Goal: Task Accomplishment & Management: Manage account settings

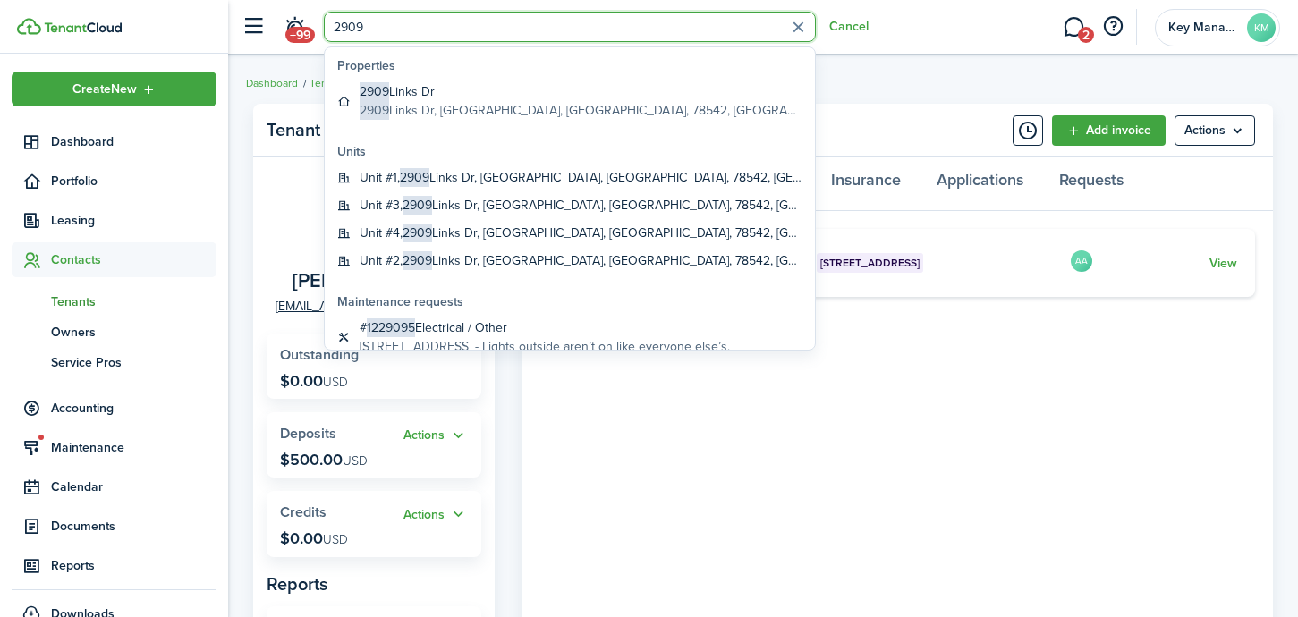
click at [372, 32] on input "2909" at bounding box center [570, 27] width 492 height 30
click at [358, 30] on input "2909" at bounding box center [570, 27] width 492 height 30
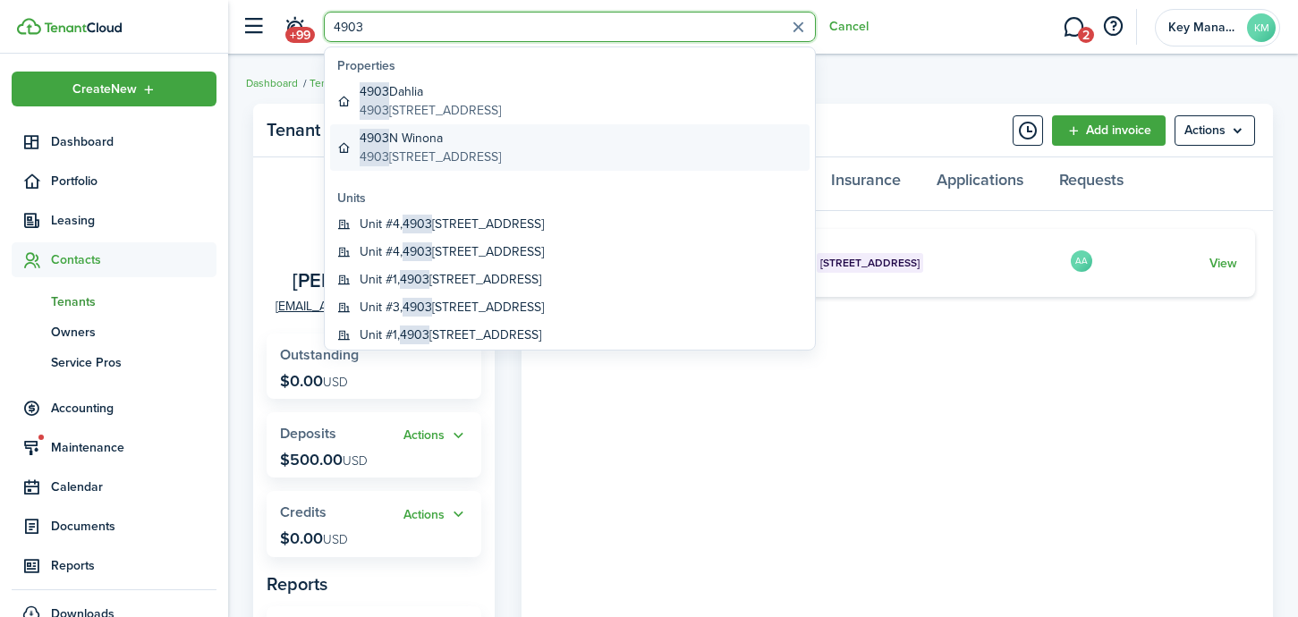
type input "4903"
click at [443, 151] on global-search-item-description "[STREET_ADDRESS]" at bounding box center [430, 157] width 141 height 19
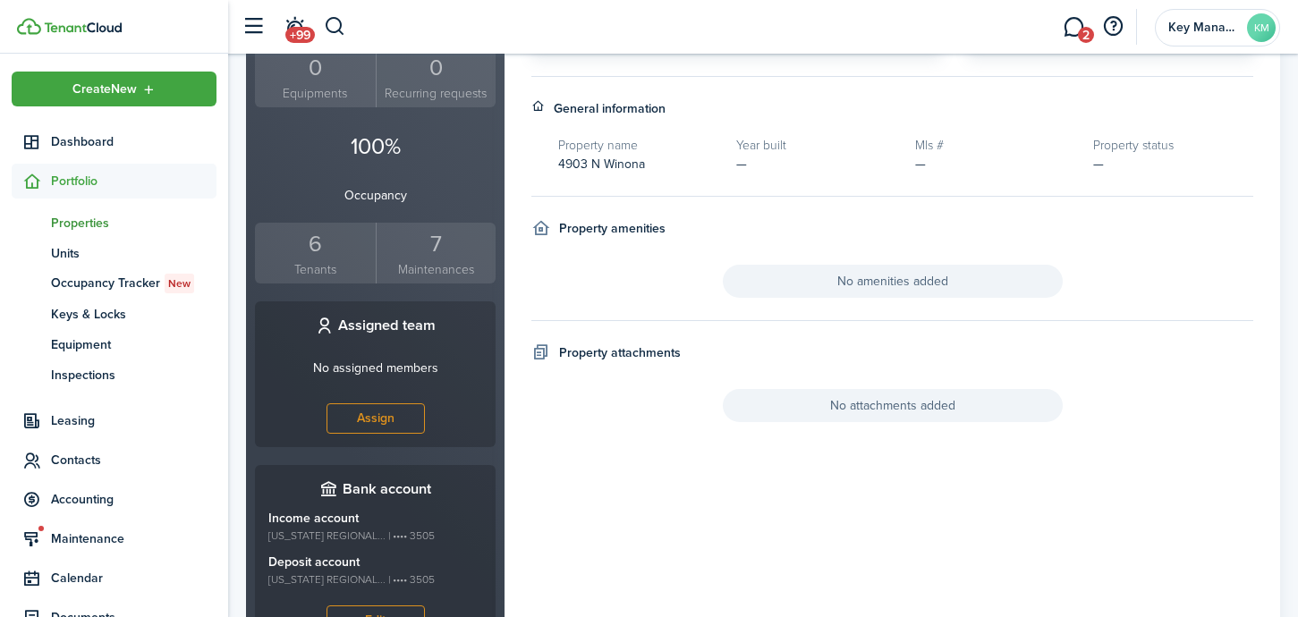
scroll to position [520, 0]
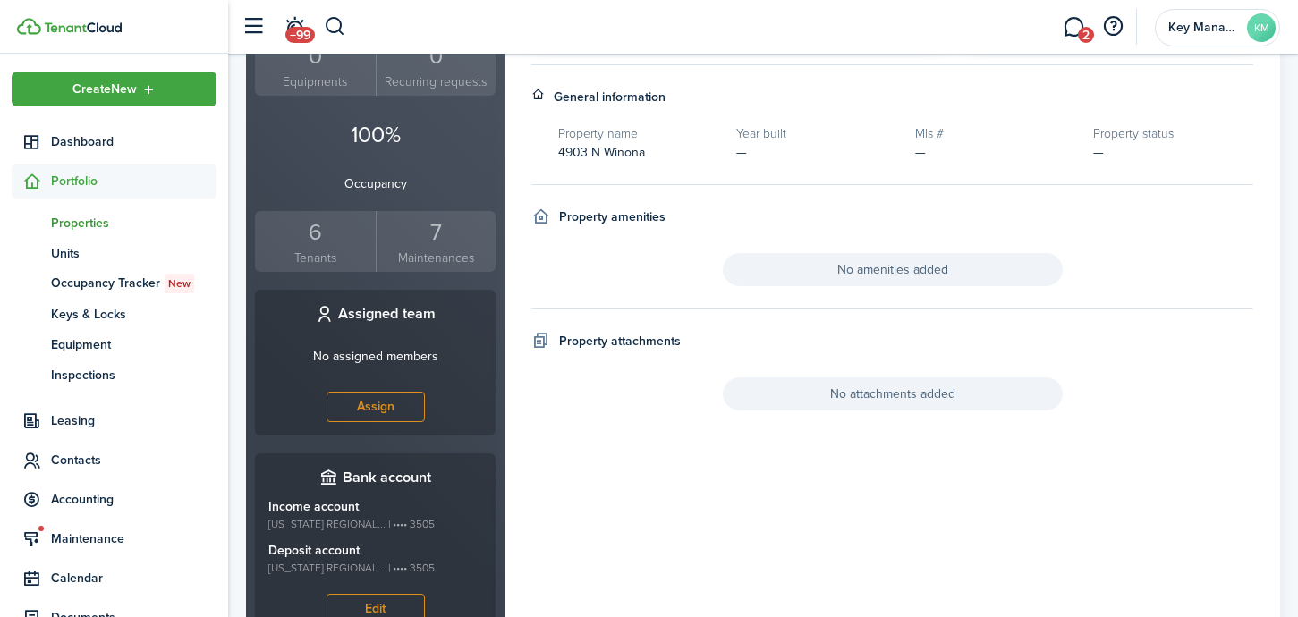
click at [327, 216] on div "6" at bounding box center [315, 233] width 112 height 34
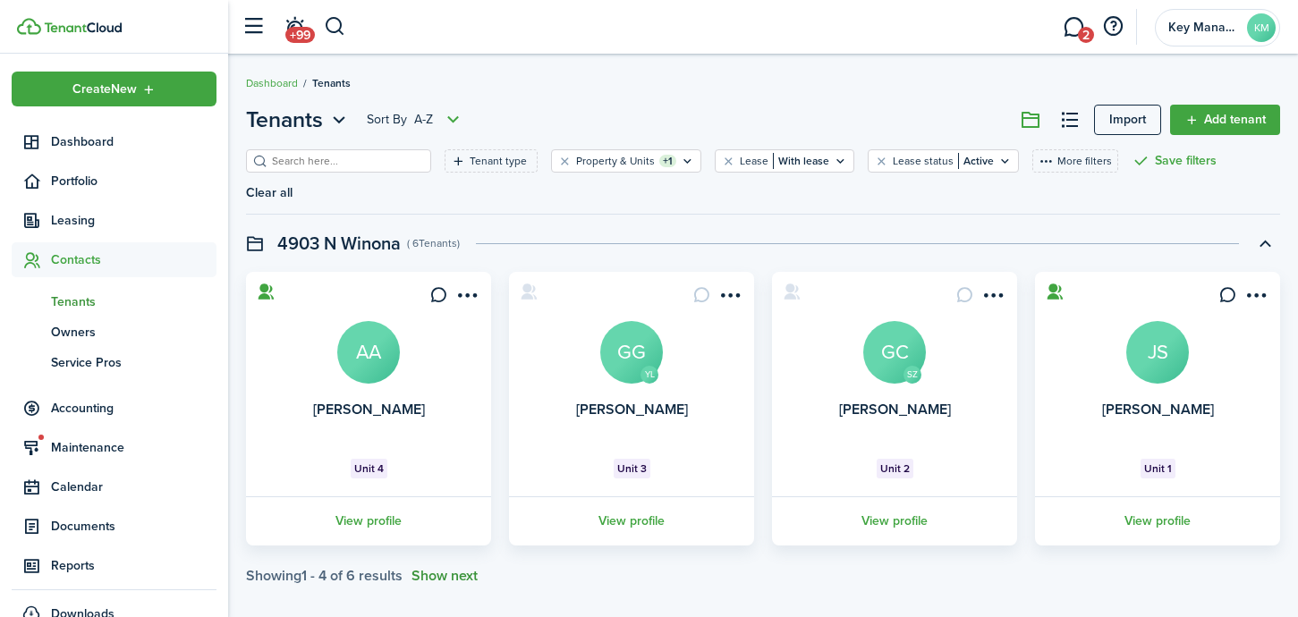
click at [458, 568] on button "Show next" at bounding box center [445, 576] width 66 height 16
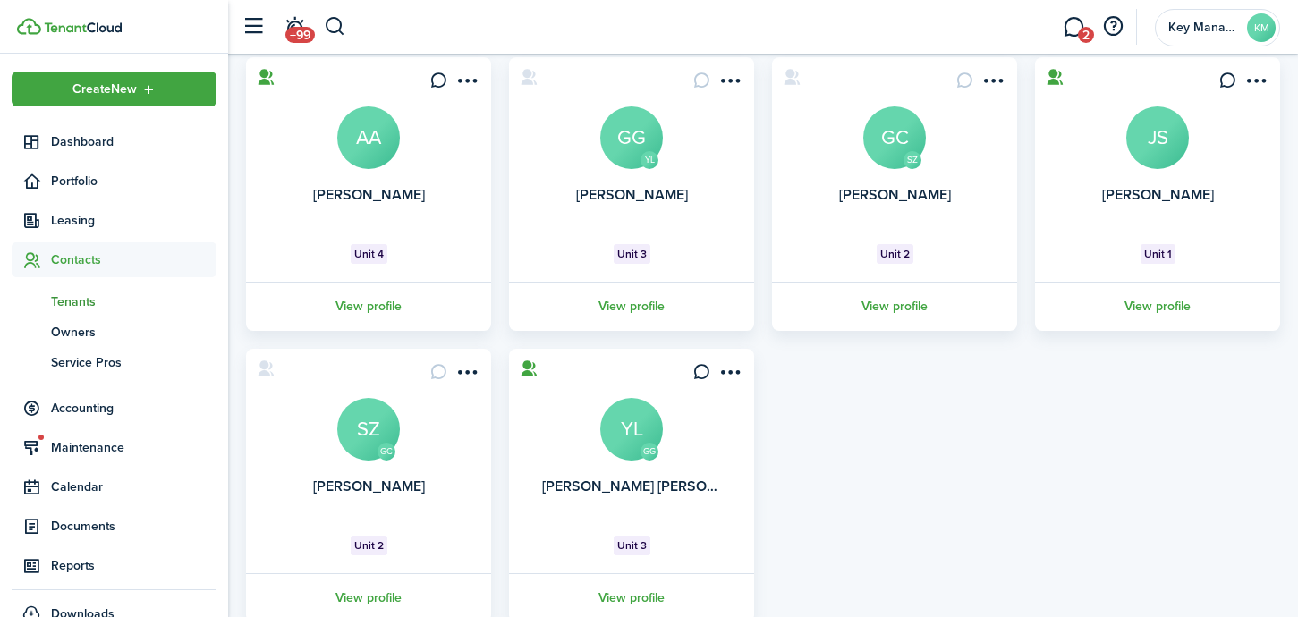
scroll to position [211, 0]
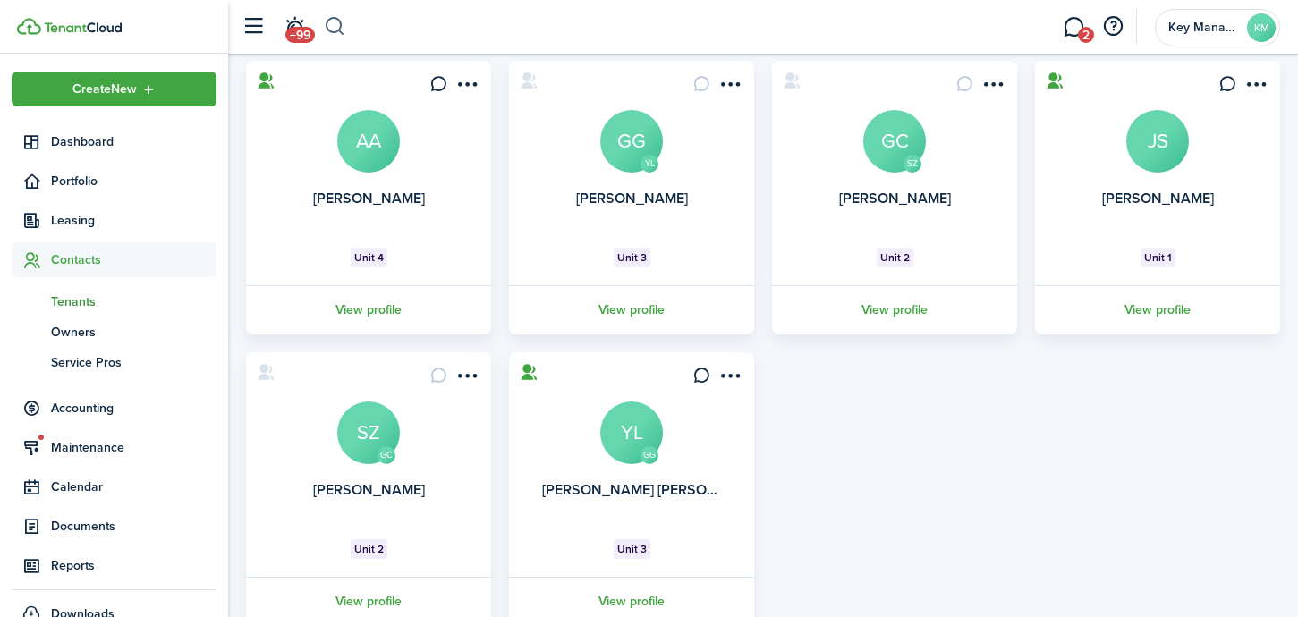
click at [329, 27] on button "button" at bounding box center [335, 27] width 22 height 30
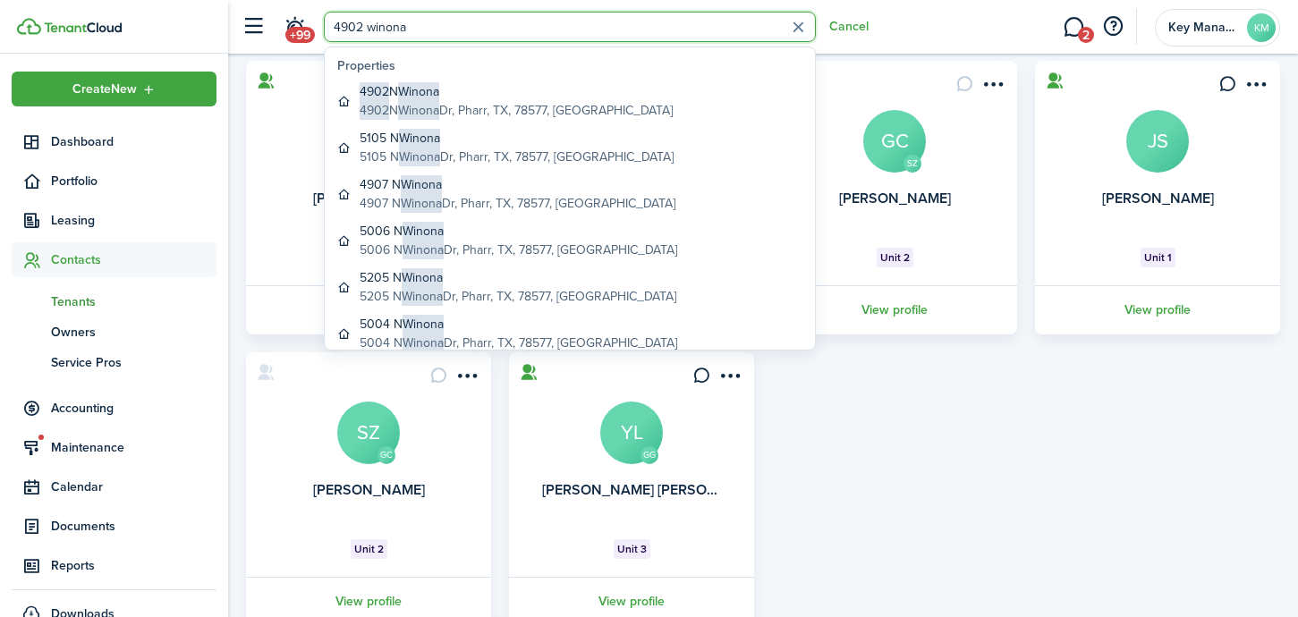
type input "4902 Winona"
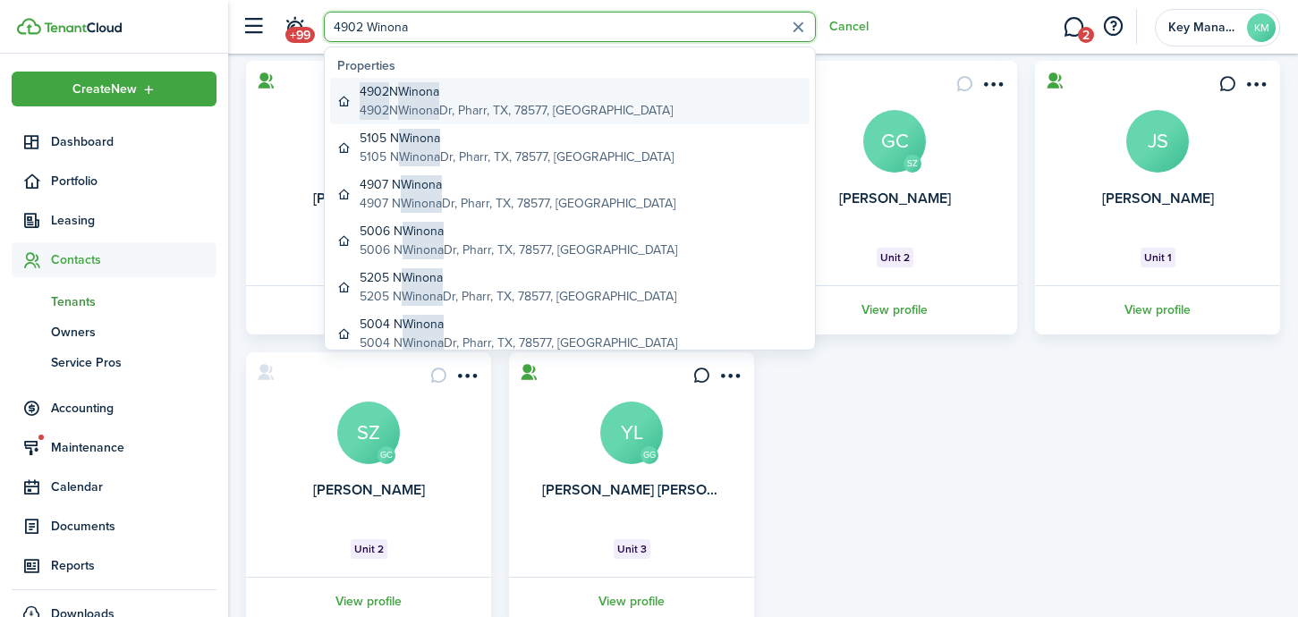
drag, startPoint x: 329, startPoint y: 27, endPoint x: 391, endPoint y: 100, distance: 95.9
click at [391, 100] on global-search-item-title "4902 N Winona" at bounding box center [516, 91] width 313 height 19
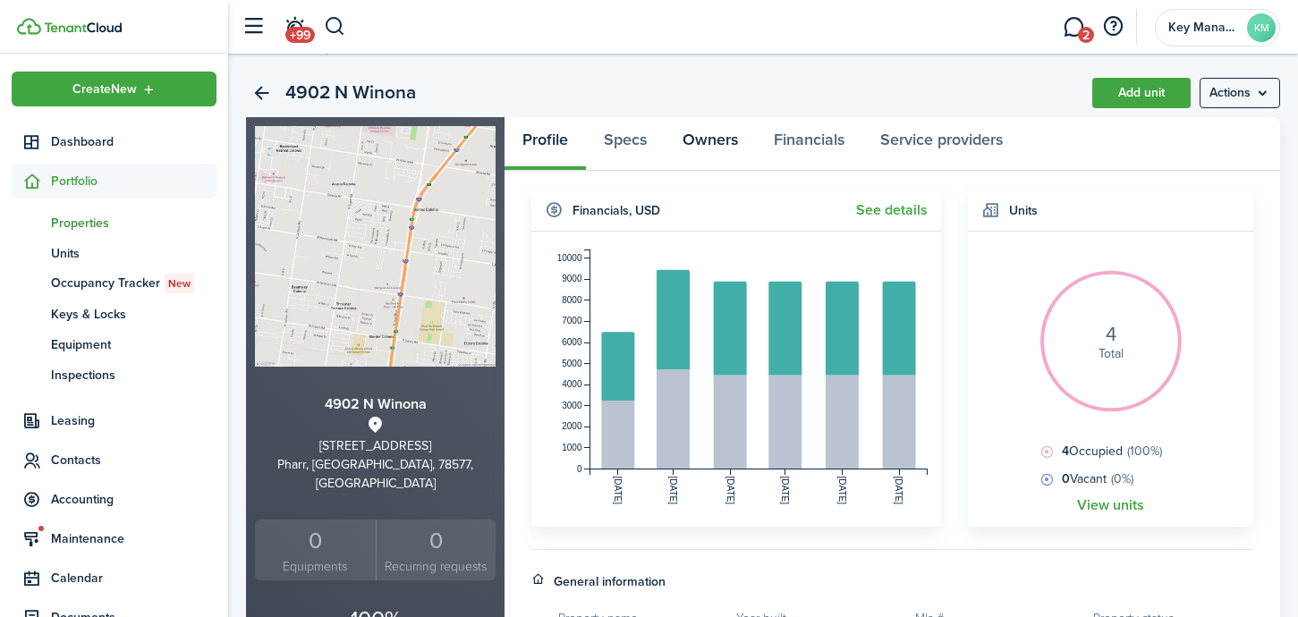
scroll to position [38, 0]
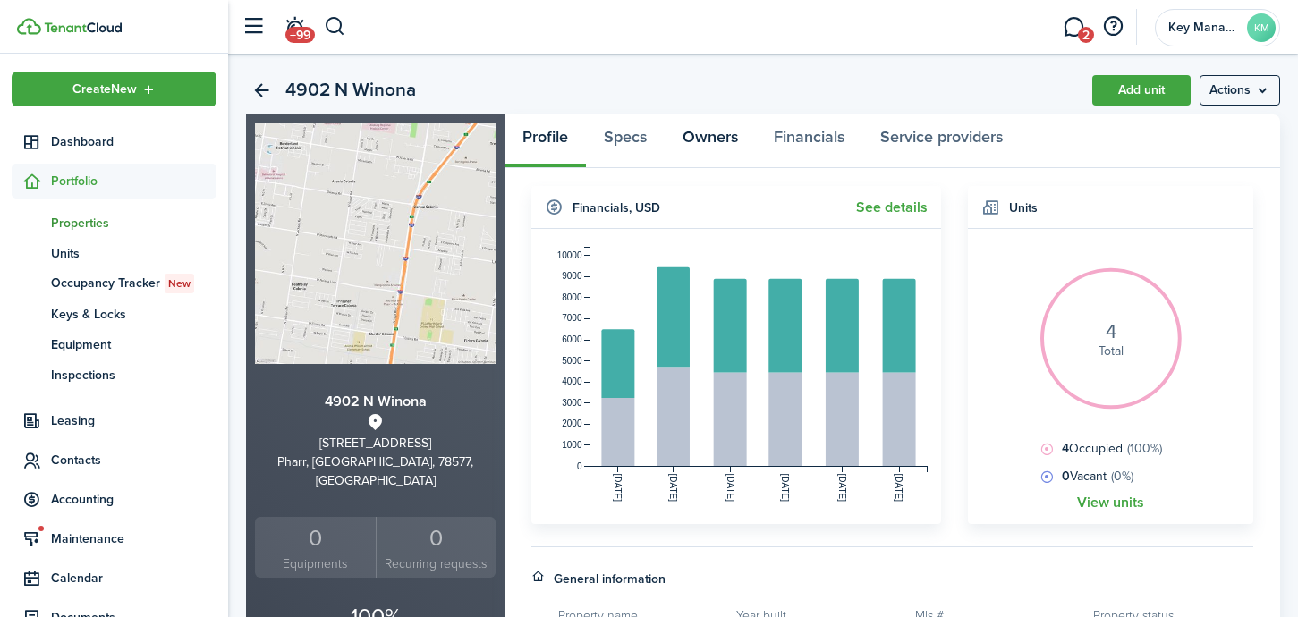
click at [704, 142] on link "Owners" at bounding box center [710, 142] width 91 height 54
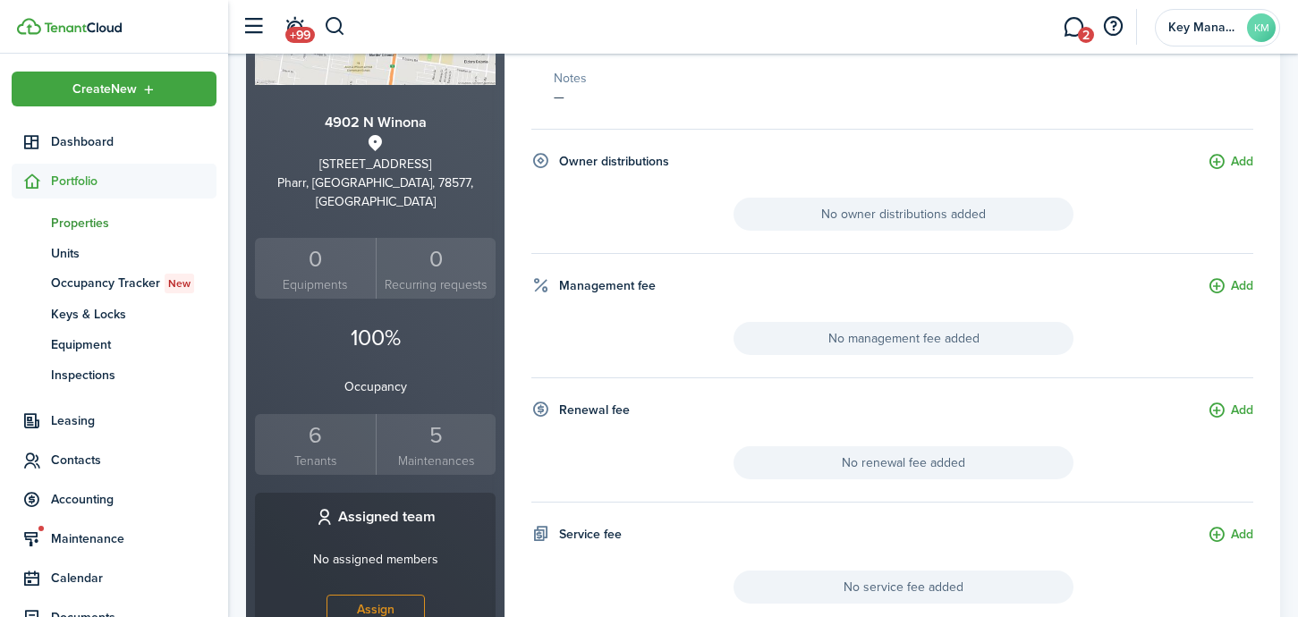
scroll to position [339, 0]
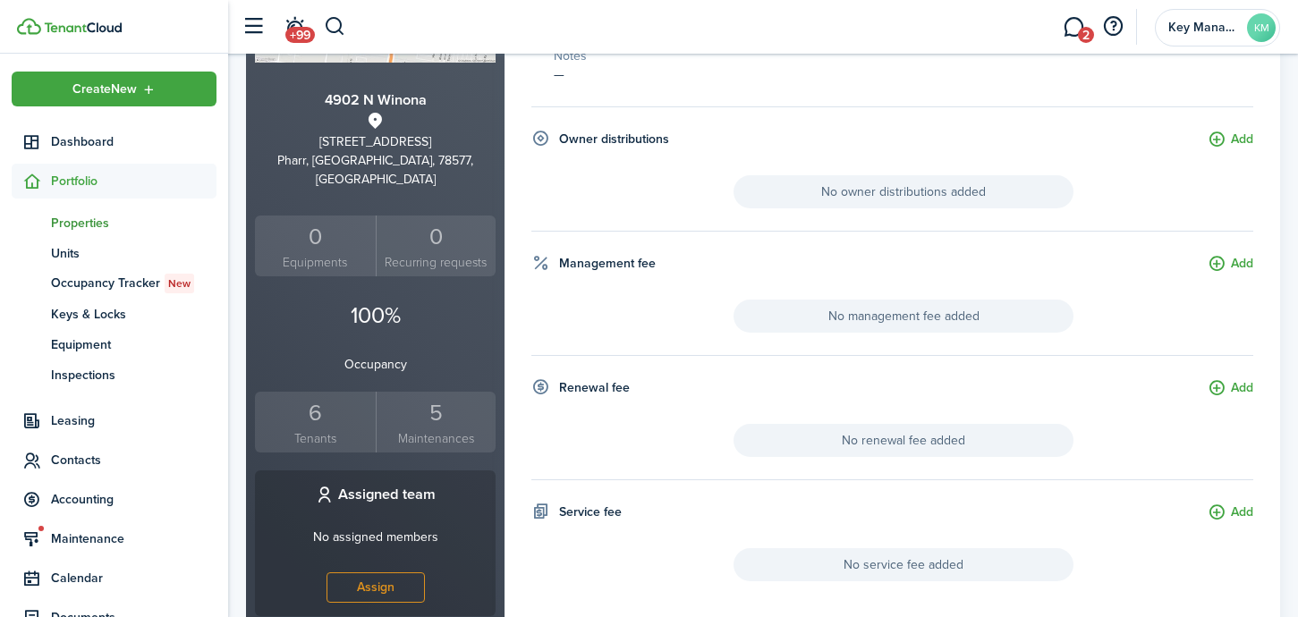
click at [326, 396] on div "6" at bounding box center [315, 413] width 112 height 34
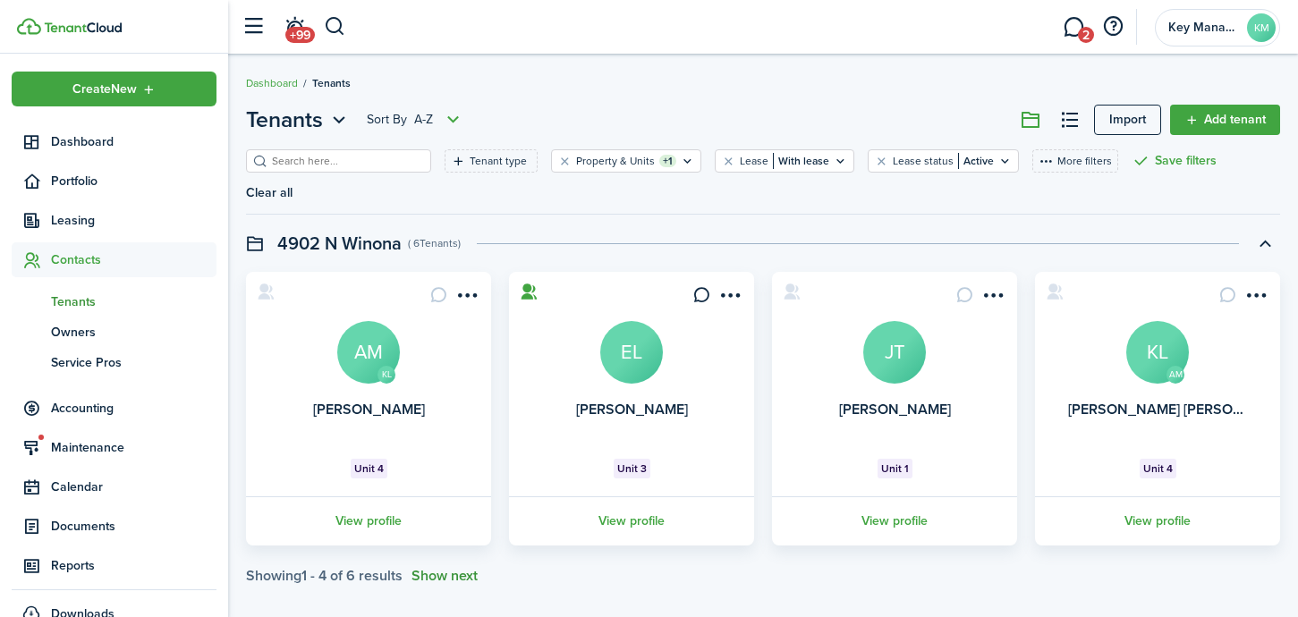
click at [442, 568] on button "Show next" at bounding box center [445, 576] width 66 height 16
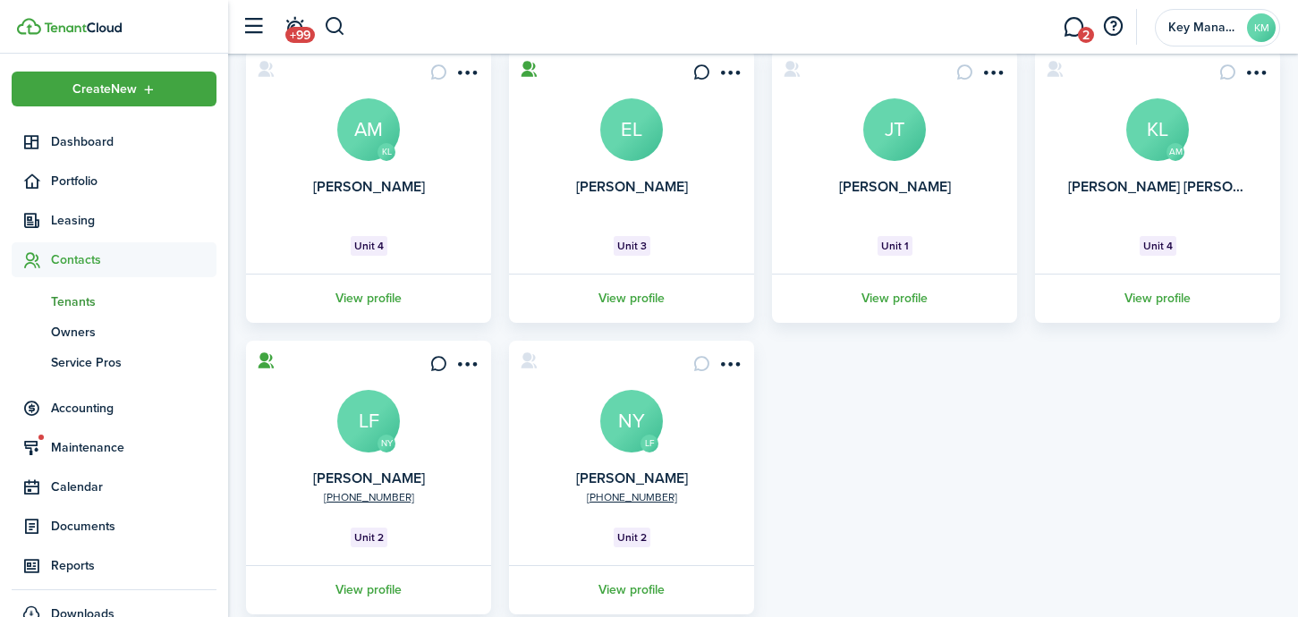
scroll to position [238, 0]
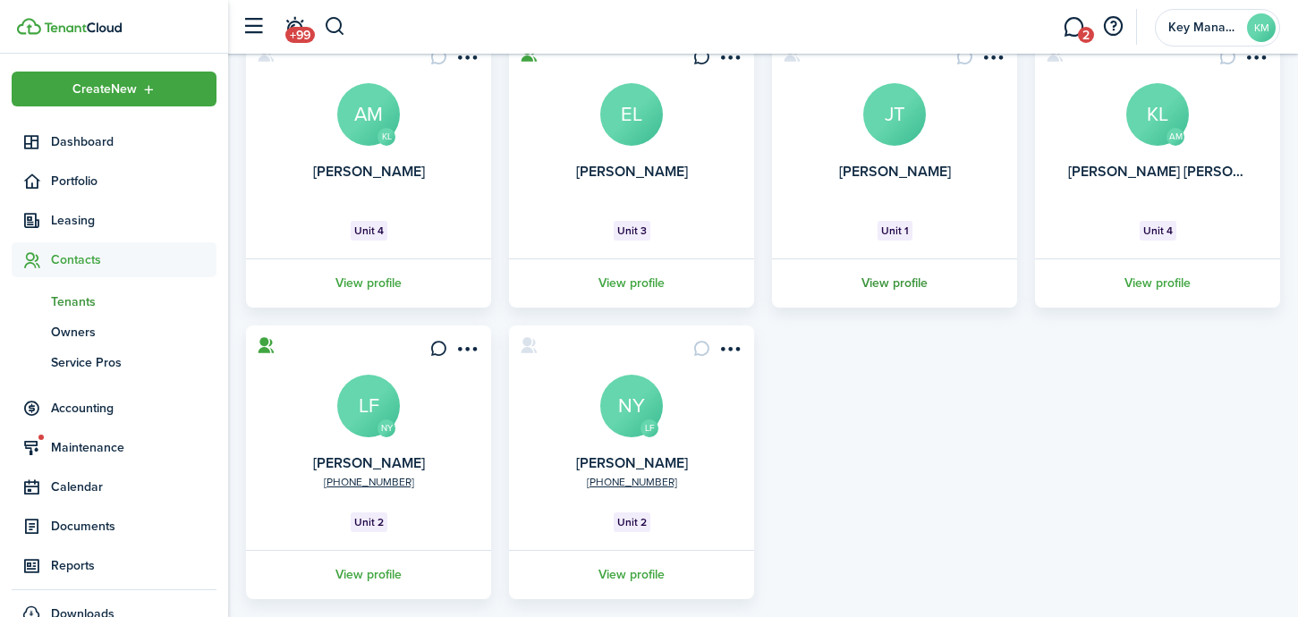
click at [896, 259] on link "View profile" at bounding box center [894, 283] width 250 height 49
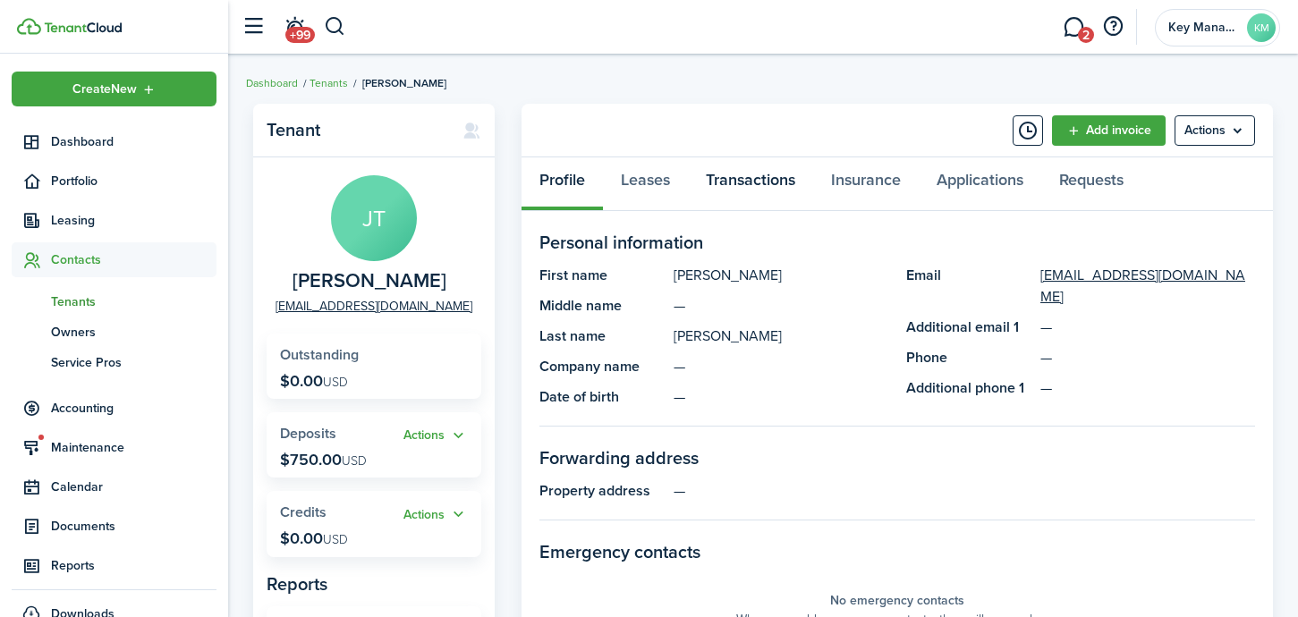
click at [745, 172] on link "Transactions" at bounding box center [750, 184] width 125 height 54
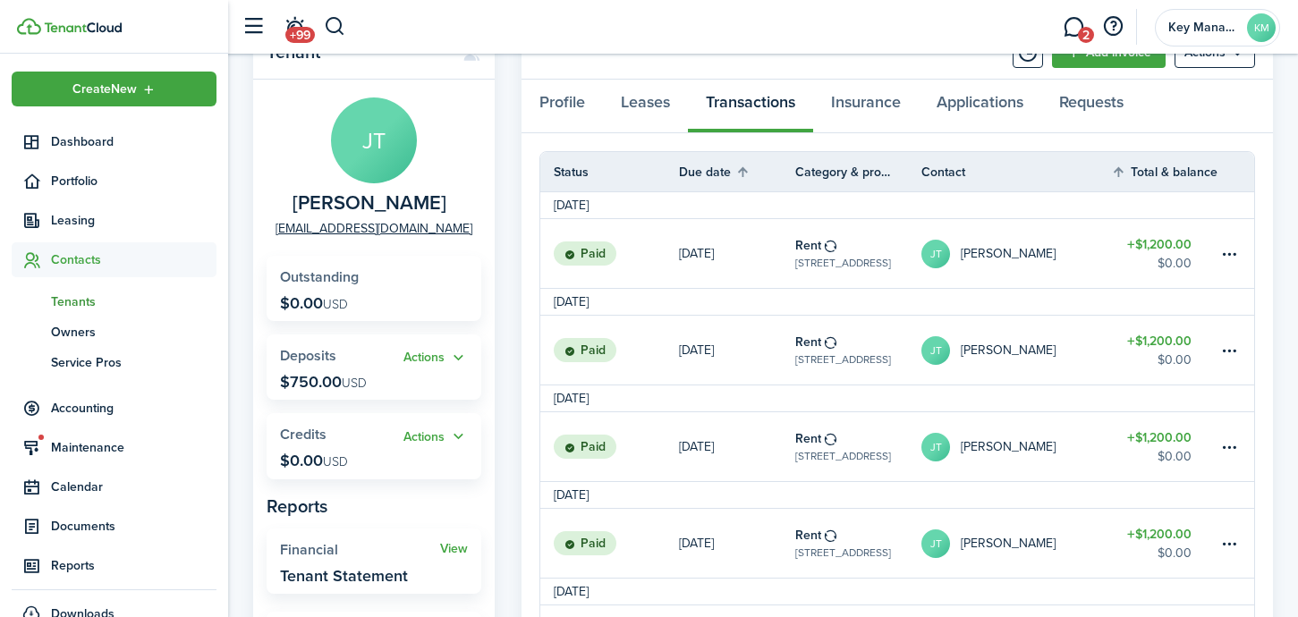
scroll to position [75, 0]
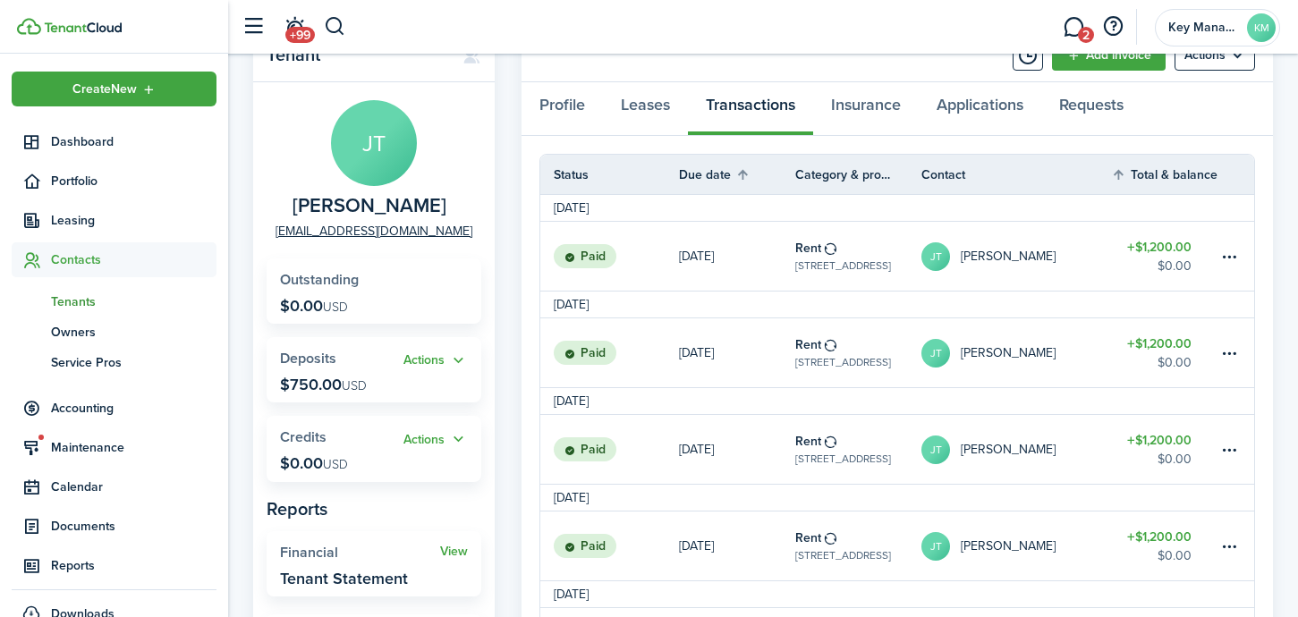
click at [776, 252] on link "[DATE]" at bounding box center [737, 256] width 116 height 69
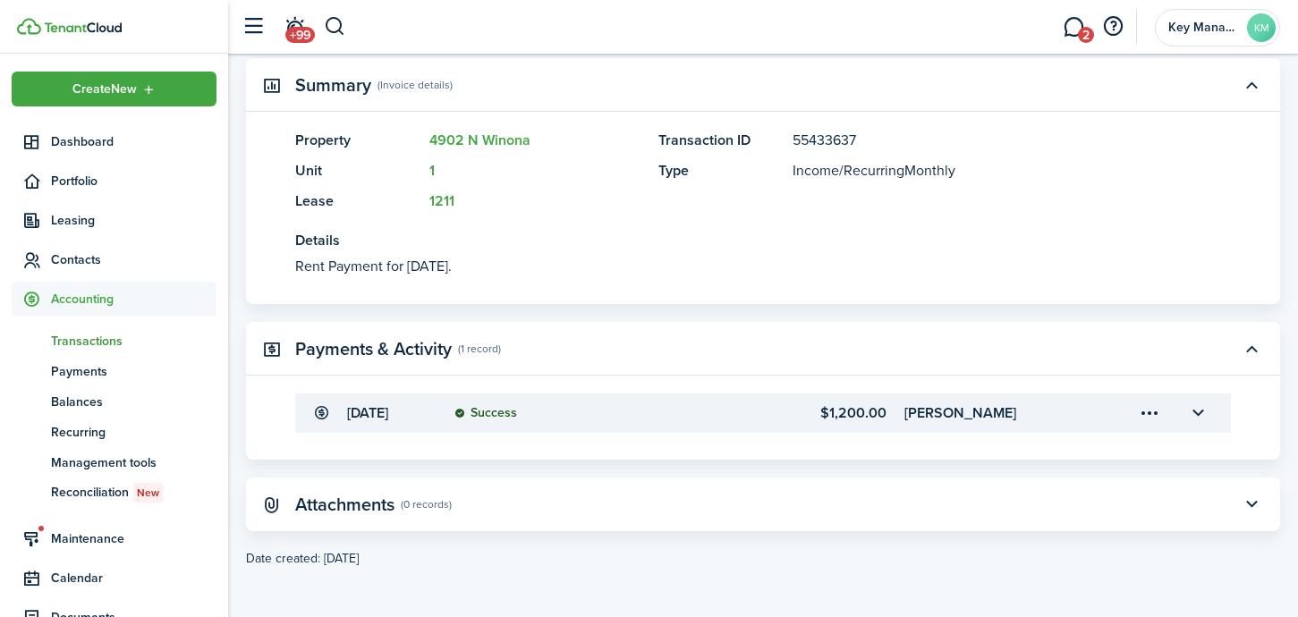
scroll to position [417, 0]
click at [1201, 409] on button "button" at bounding box center [1198, 414] width 30 height 30
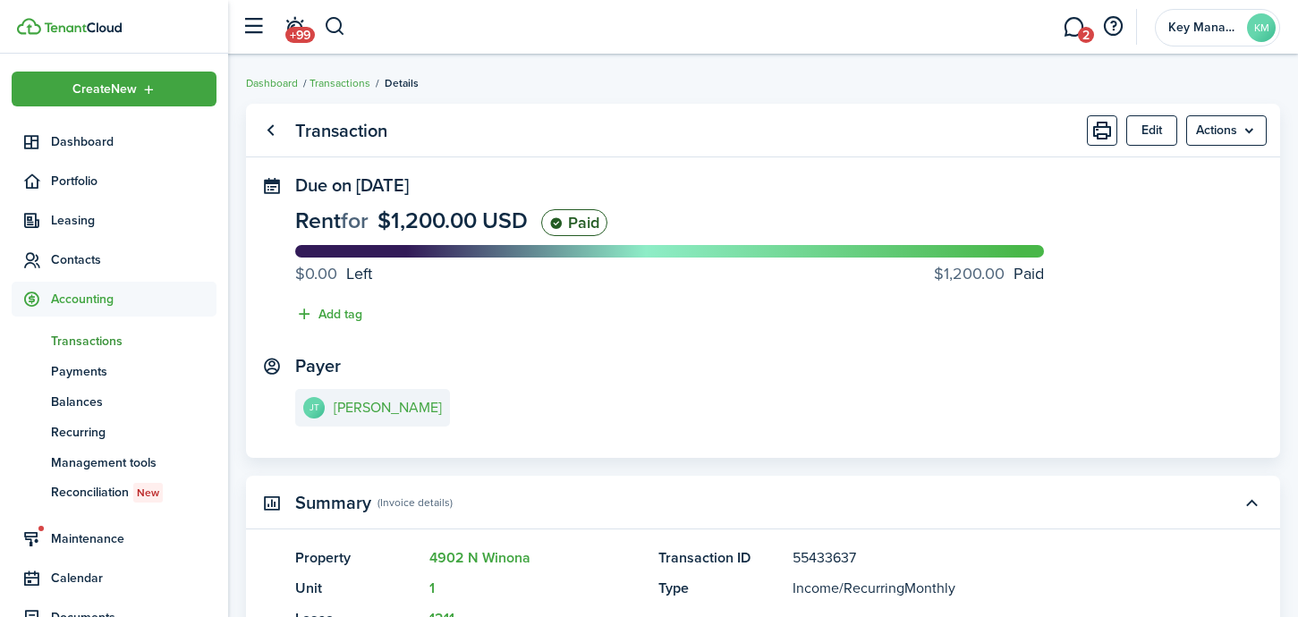
scroll to position [0, 0]
click at [272, 129] on link "Go back" at bounding box center [270, 130] width 30 height 30
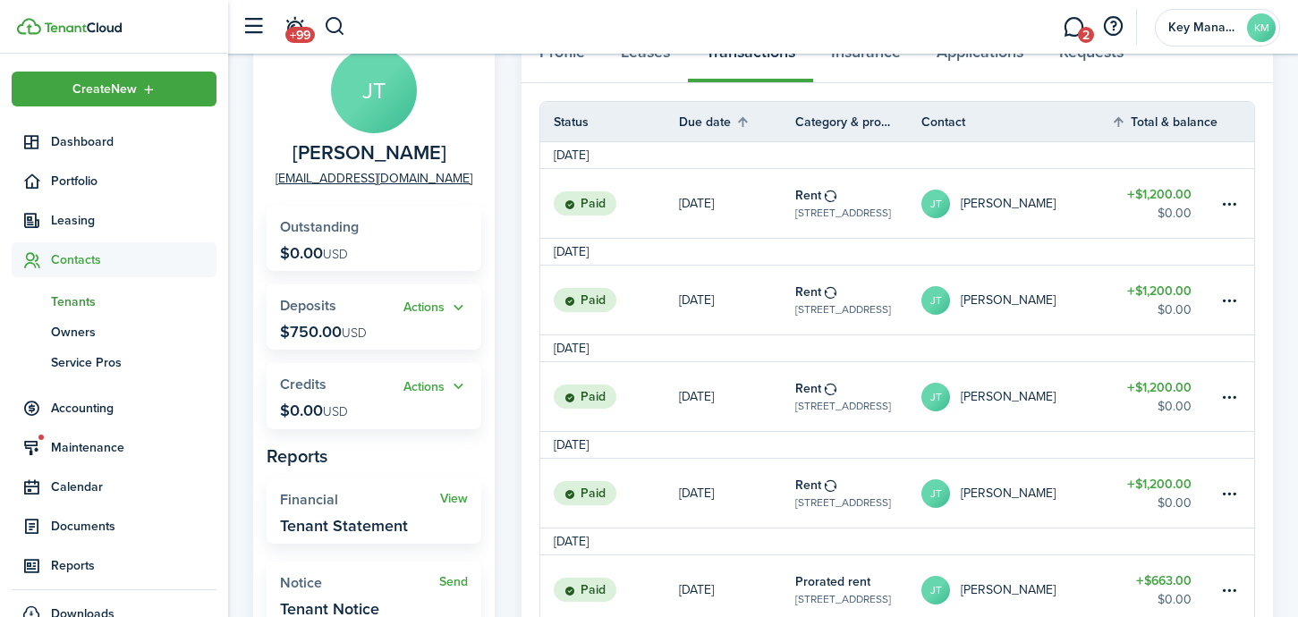
scroll to position [123, 0]
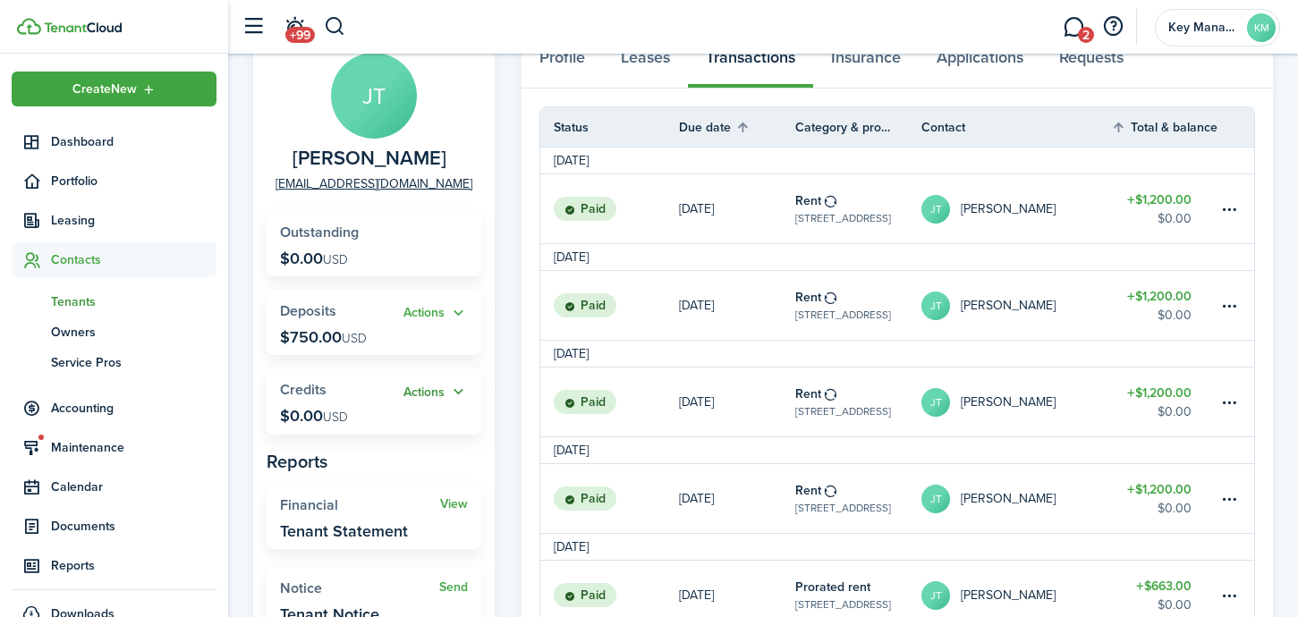
click at [420, 392] on button "Actions" at bounding box center [435, 392] width 64 height 21
click at [388, 436] on link "Add" at bounding box center [389, 425] width 157 height 30
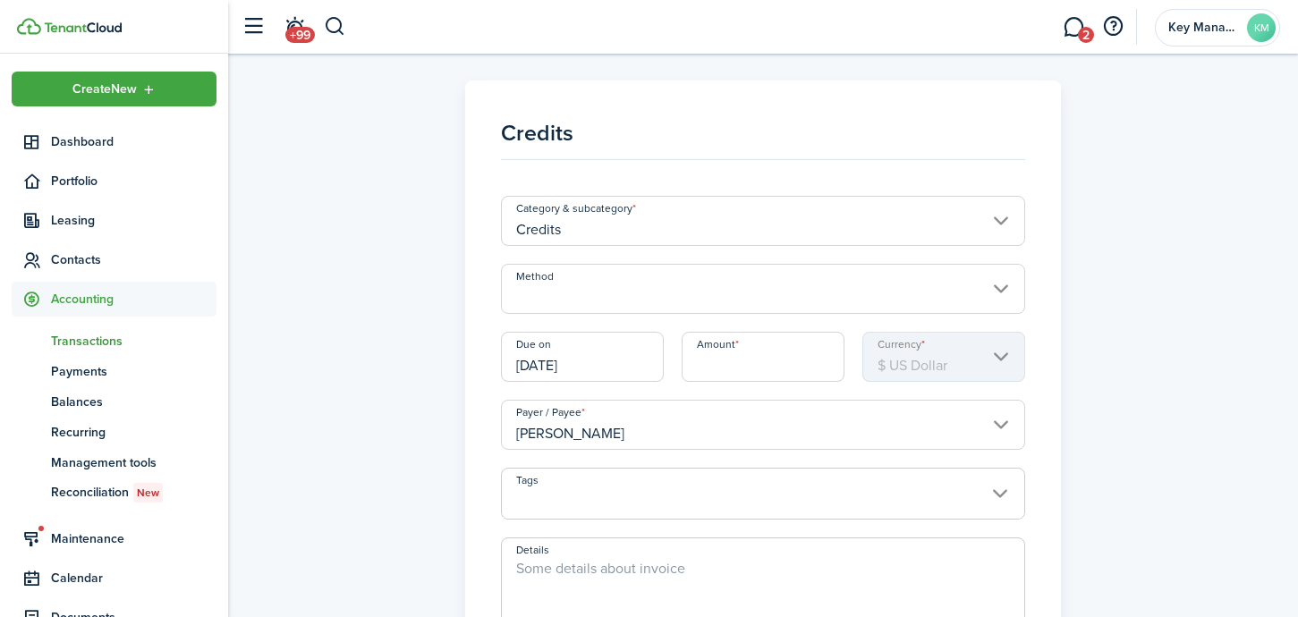
click at [724, 361] on input "Amount" at bounding box center [763, 357] width 163 height 50
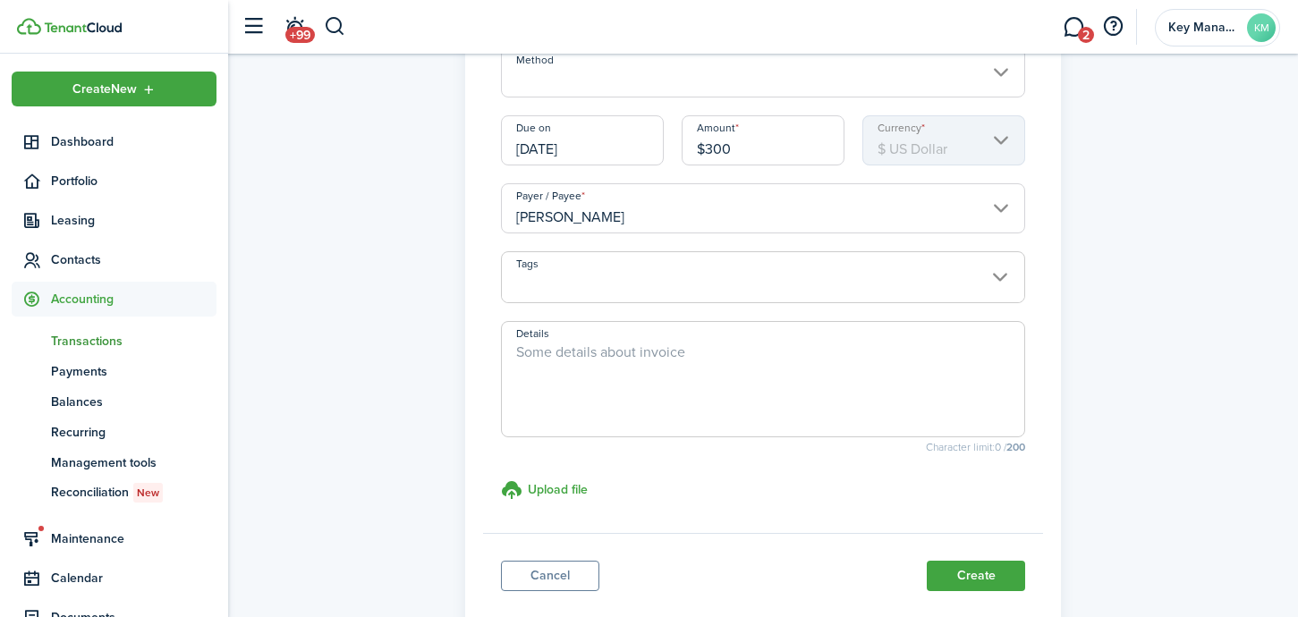
scroll to position [328, 0]
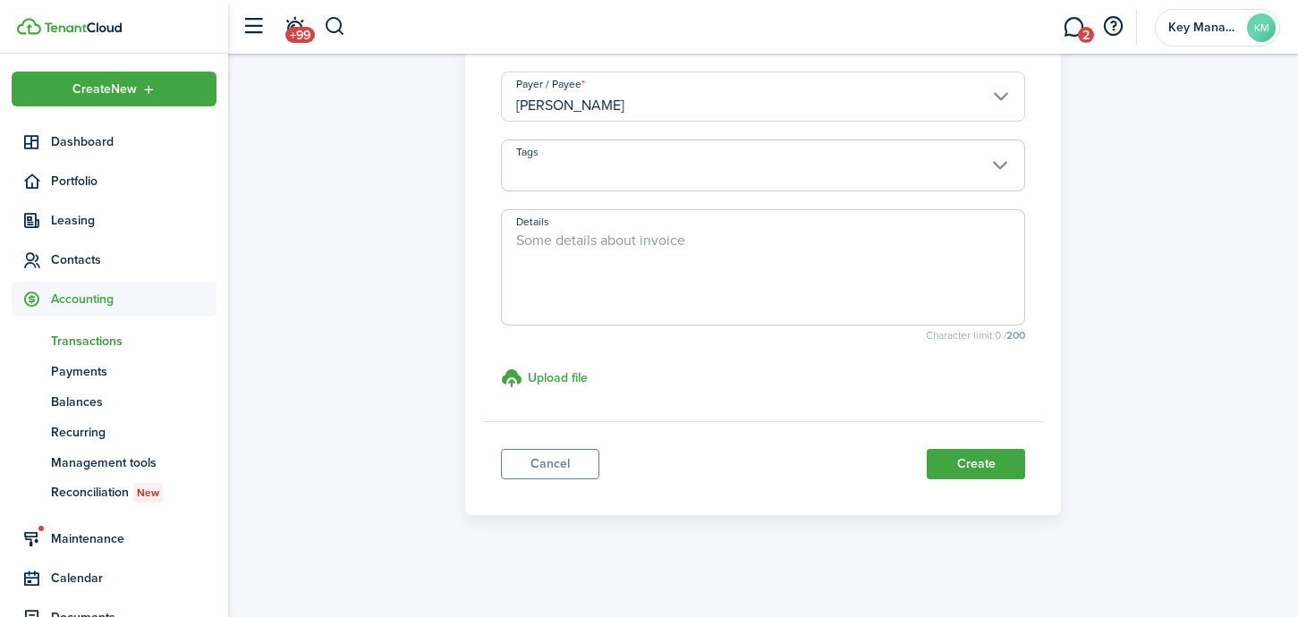
type input "$300.00"
click at [686, 285] on textarea "Details" at bounding box center [763, 273] width 522 height 86
type textarea "Water Credit."
click at [987, 460] on button "Create" at bounding box center [976, 464] width 98 height 30
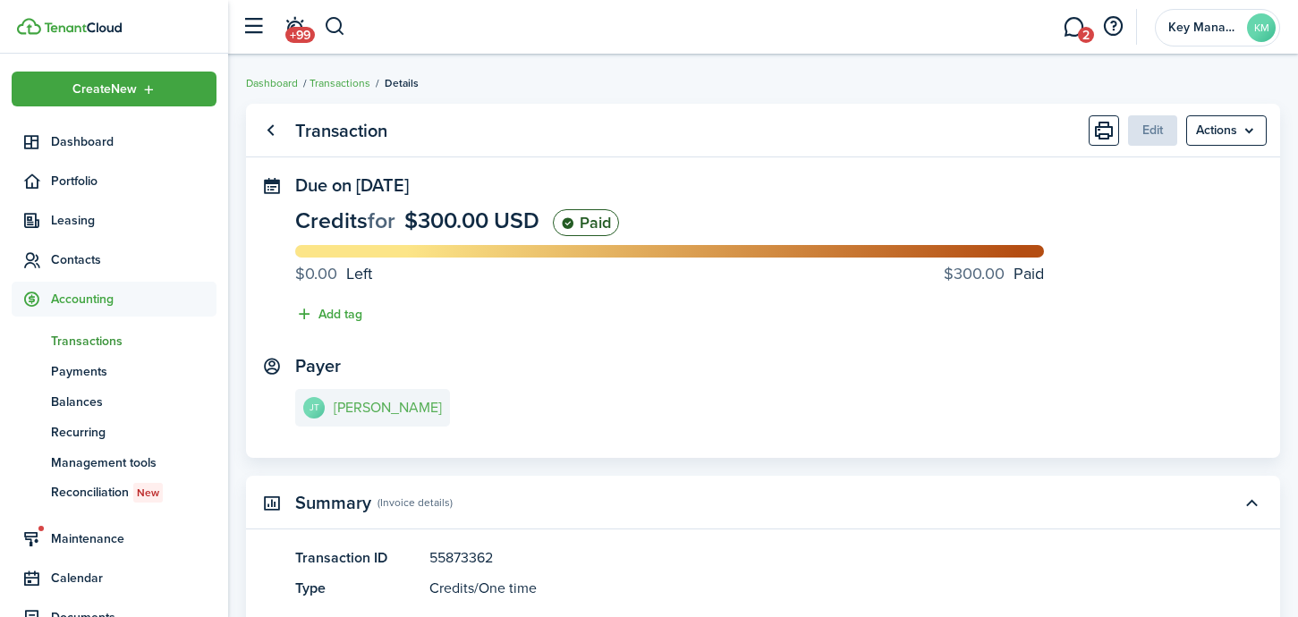
click at [436, 397] on link "[PERSON_NAME] [PERSON_NAME]" at bounding box center [372, 408] width 155 height 38
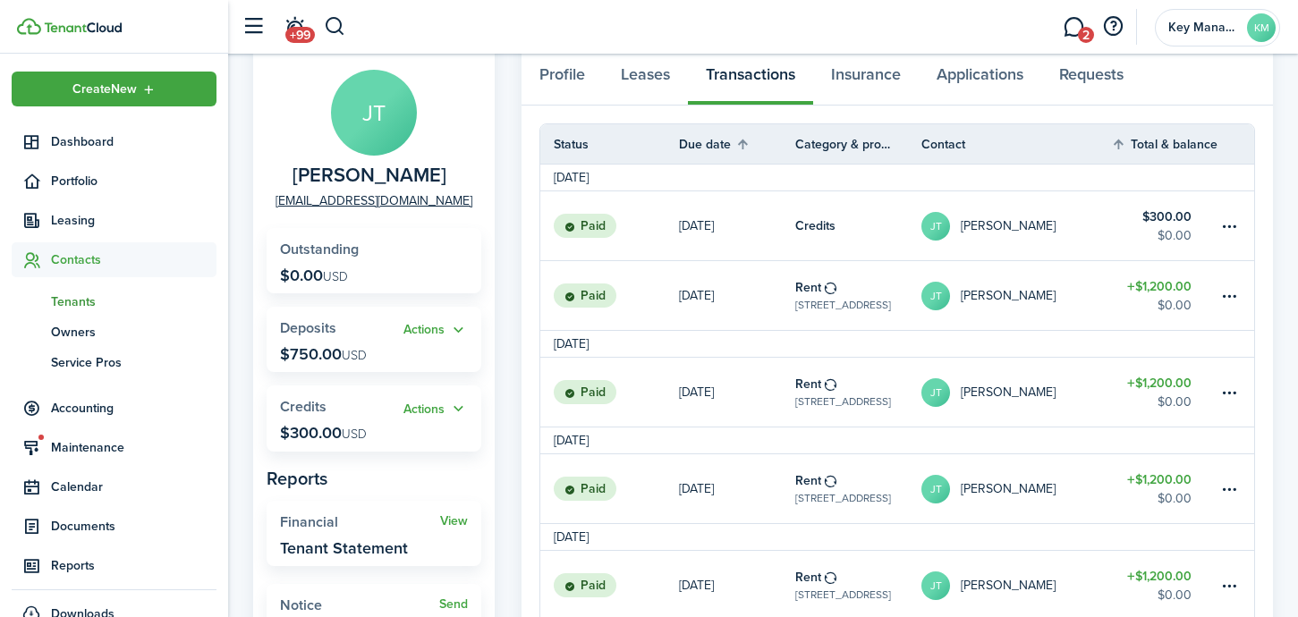
scroll to position [106, 0]
click at [115, 25] on img at bounding box center [83, 27] width 78 height 11
